Goal: Information Seeking & Learning: Check status

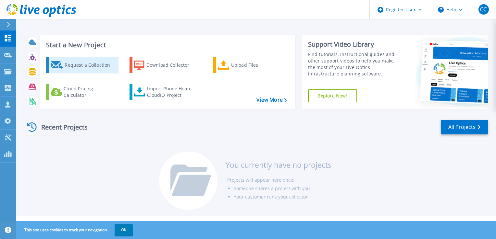
click at [72, 64] on div "Request a Collection" at bounding box center [91, 65] width 52 height 13
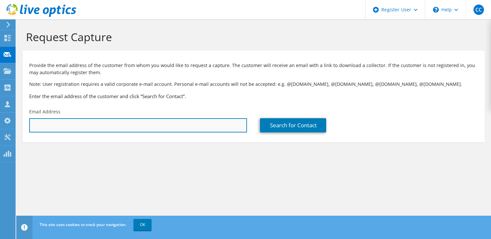
click at [93, 124] on input "text" at bounding box center [138, 125] width 218 height 14
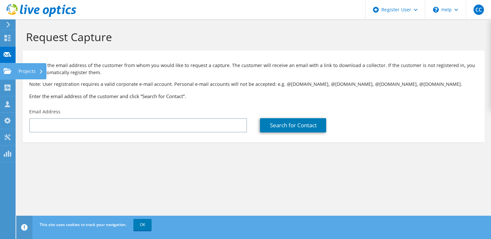
click at [6, 75] on div at bounding box center [8, 71] width 8 height 7
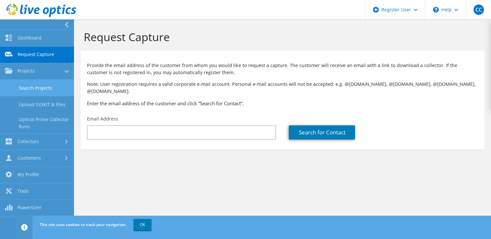
click at [27, 88] on link "Search Projects" at bounding box center [37, 88] width 74 height 17
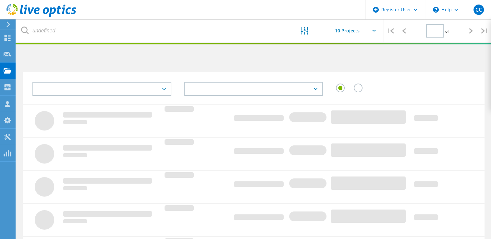
type input "1"
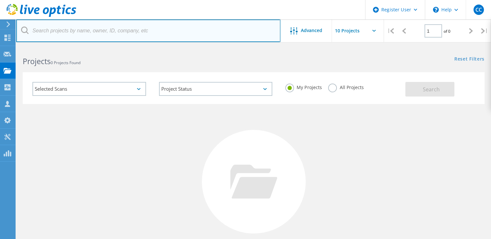
click at [53, 34] on input "text" at bounding box center [148, 30] width 264 height 23
click at [80, 36] on input "text" at bounding box center [148, 30] width 264 height 23
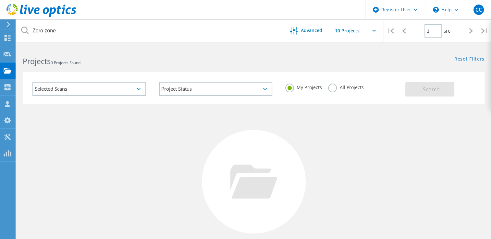
click at [332, 86] on label "All Projects" at bounding box center [345, 87] width 35 height 6
click at [0, 0] on input "All Projects" at bounding box center [0, 0] width 0 height 0
click at [426, 93] on button "Search" at bounding box center [429, 89] width 49 height 15
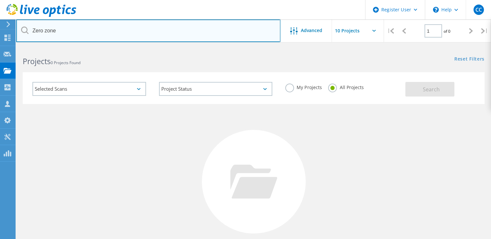
click at [189, 30] on input "Zero zone" at bounding box center [148, 30] width 264 height 23
paste input "cvasquez@sentinel.com"
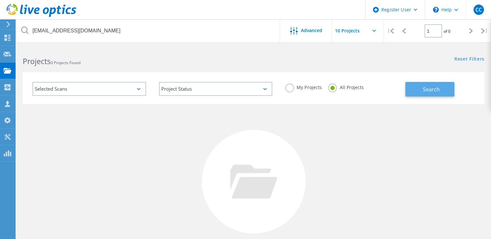
click at [424, 92] on span "Search" at bounding box center [431, 89] width 17 height 7
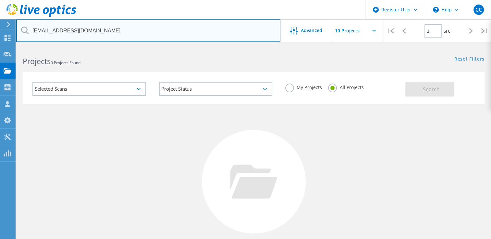
click at [206, 35] on input "cvasquez@sentinel.com" at bounding box center [148, 30] width 264 height 23
drag, startPoint x: 206, startPoint y: 35, endPoint x: 172, endPoint y: 25, distance: 35.9
click at [172, 25] on input "cvasquez@sentinel.com" at bounding box center [148, 30] width 264 height 23
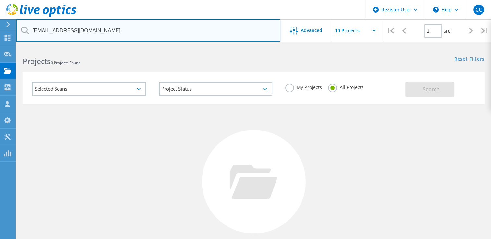
click at [172, 25] on input "cvasquez@sentinel.com" at bounding box center [148, 30] width 264 height 23
paste input "miguy"
type input "miguy@sentinel.com"
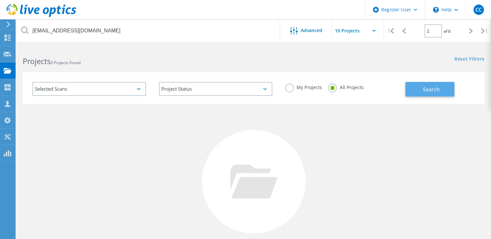
click at [424, 91] on span "Search" at bounding box center [431, 89] width 17 height 7
click at [230, 190] on icon at bounding box center [253, 182] width 47 height 34
